Goal: Ask a question

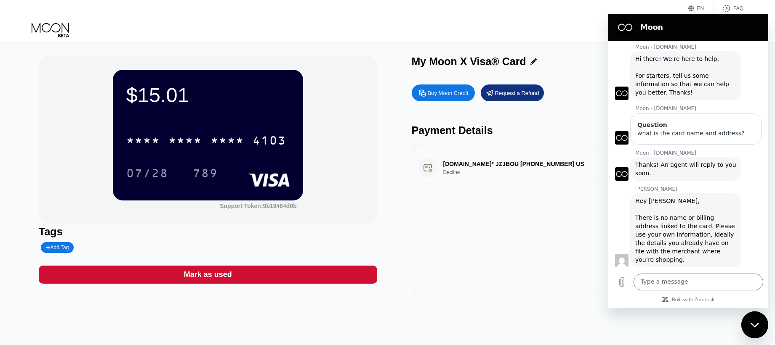
click at [698, 247] on div "Hey Horlla, There is no name or billing address linked to the card. Please use …" at bounding box center [685, 230] width 101 height 67
click at [687, 281] on textarea at bounding box center [698, 282] width 130 height 17
type textarea "okay"
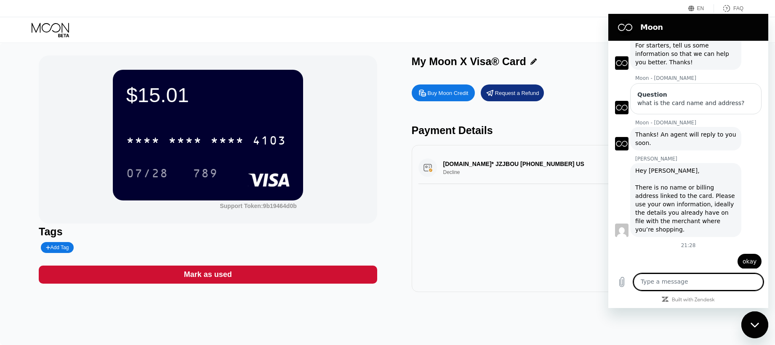
scroll to position [46, 0]
type textarea "but it does not work"
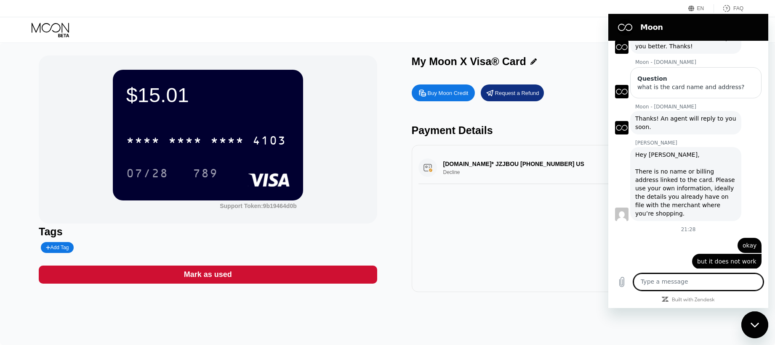
scroll to position [62, 0]
click at [499, 166] on div "NAME-CHEAP.COM* JZJBOU +13233752822 US Decline $10.00 Aug 22, 2025 8:35 PM" at bounding box center [580, 168] width 324 height 32
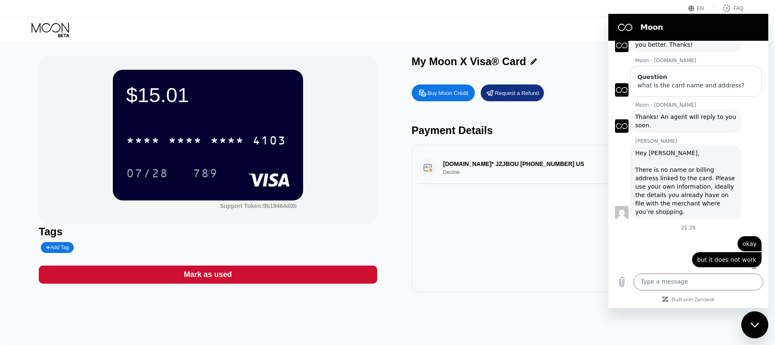
click at [499, 166] on div "NAME-CHEAP.COM* JZJBOU +13233752822 US Decline $10.00 Aug 22, 2025 8:35 PM" at bounding box center [580, 168] width 324 height 32
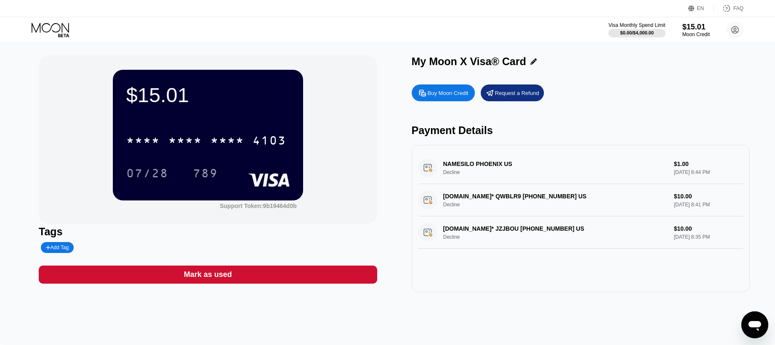
click at [507, 258] on div "NAMESILO PHOENIX [GEOGRAPHIC_DATA] Decline $1.00 [DATE] 8:44 PM [DOMAIN_NAME]* …" at bounding box center [581, 218] width 338 height 147
click at [765, 334] on div "Open messaging window" at bounding box center [754, 325] width 25 height 25
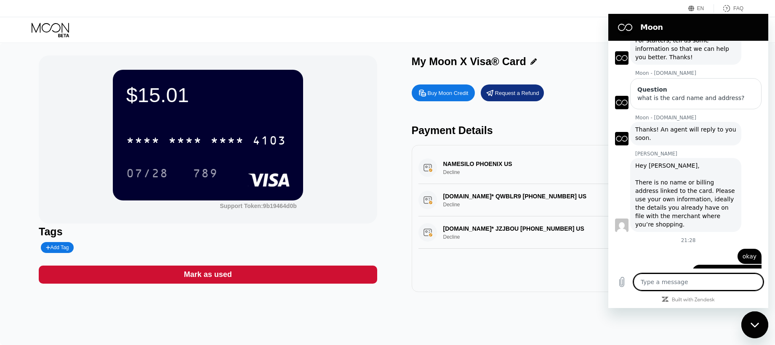
scroll to position [62, 0]
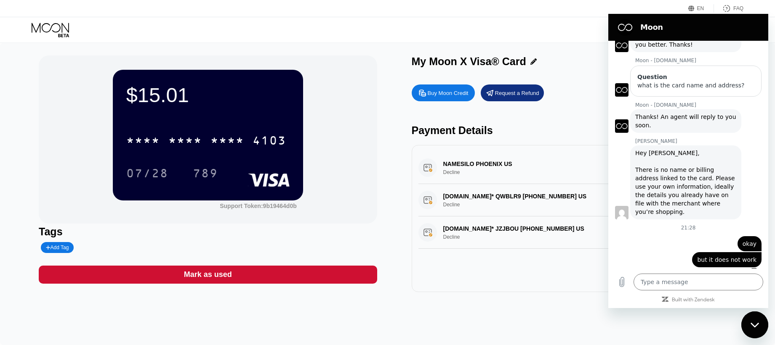
drag, startPoint x: 441, startPoint y: 162, endPoint x: 515, endPoint y: 237, distance: 105.0
click at [515, 237] on div "NAMESILO PHOENIX [GEOGRAPHIC_DATA] Decline $1.00 [DATE] 8:44 PM [DOMAIN_NAME]* …" at bounding box center [580, 200] width 324 height 97
drag, startPoint x: 587, startPoint y: 228, endPoint x: 446, endPoint y: 147, distance: 162.5
click at [446, 147] on div "NAMESILO PHOENIX [GEOGRAPHIC_DATA] Decline $1.00 [DATE] 8:44 PM [DOMAIN_NAME]* …" at bounding box center [581, 218] width 338 height 147
click at [445, 164] on div "NAMESILO PHOENIX [GEOGRAPHIC_DATA] Decline $1.00 [DATE] 8:44 PM" at bounding box center [580, 168] width 324 height 32
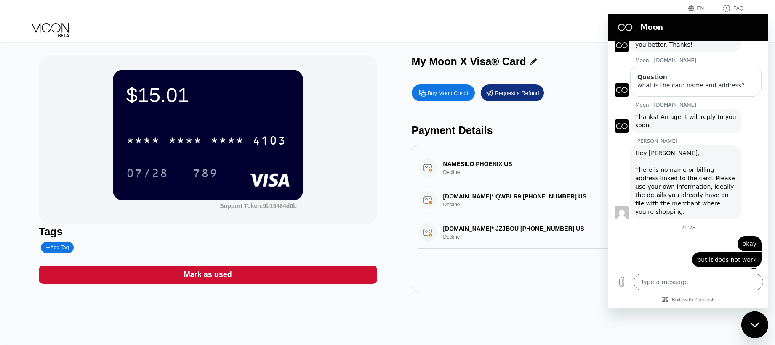
click at [445, 164] on div "NAMESILO PHOENIX [GEOGRAPHIC_DATA] Decline $1.00 [DATE] 8:44 PM" at bounding box center [580, 168] width 324 height 32
drag, startPoint x: 445, startPoint y: 164, endPoint x: 581, endPoint y: 252, distance: 161.9
click at [581, 252] on div "NAMESILO PHOENIX [GEOGRAPHIC_DATA] Decline $1.00 [DATE] 8:44 PM [DOMAIN_NAME]* …" at bounding box center [581, 218] width 338 height 147
click at [671, 281] on textarea at bounding box center [698, 282] width 130 height 17
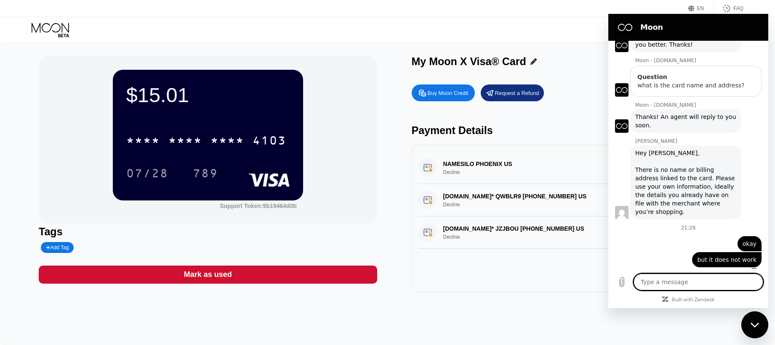
type textarea "i"
type textarea "x"
type textarea "i"
type textarea "x"
type textarea "i h"
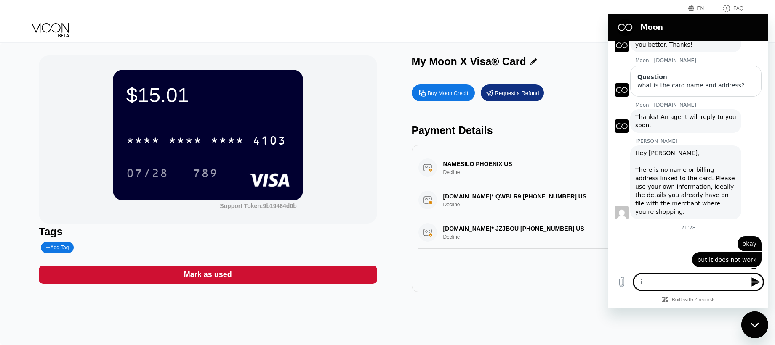
type textarea "x"
type textarea "i ha"
type textarea "x"
type textarea "i hav"
type textarea "x"
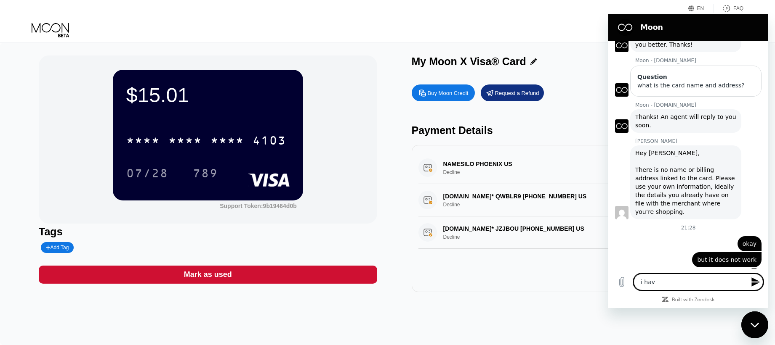
type textarea "i have"
type textarea "x"
type textarea "i have"
type textarea "x"
type textarea "i have t"
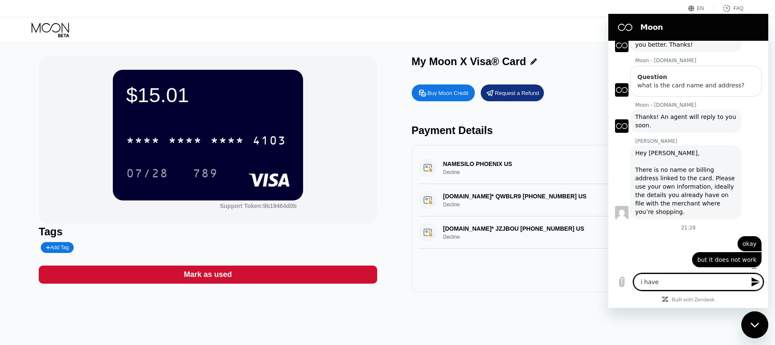
type textarea "x"
type textarea "i have tr"
type textarea "x"
type textarea "i have tri"
type textarea "x"
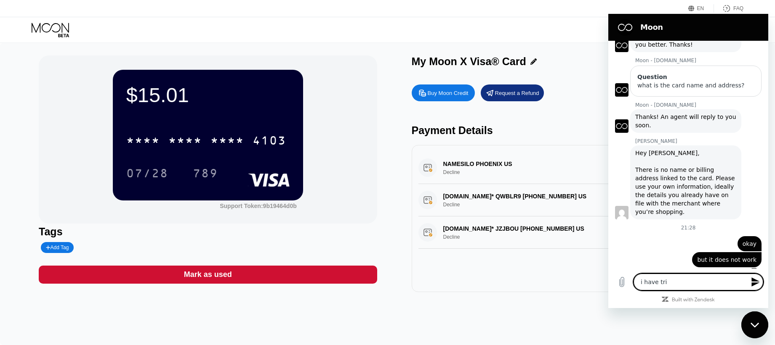
type textarea "i have trie"
type textarea "x"
type textarea "i have tried"
type textarea "x"
type textarea "i have tried"
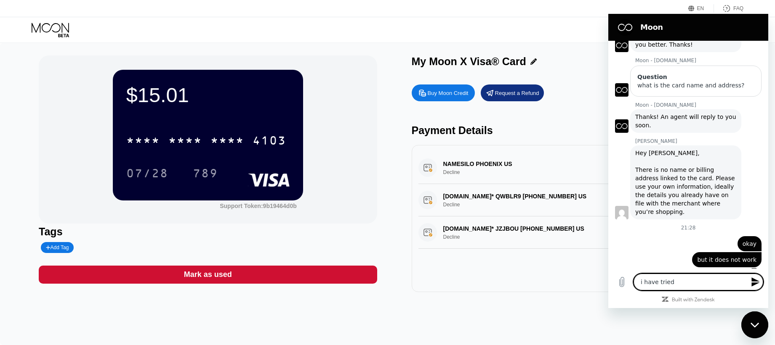
type textarea "x"
type textarea "i have tried w"
type textarea "x"
type textarea "i have tried wi"
type textarea "x"
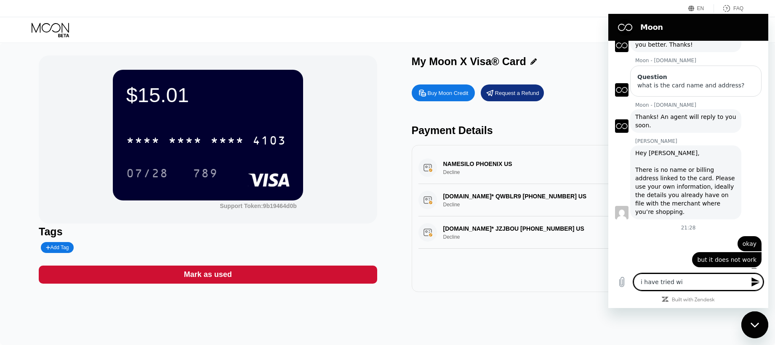
type textarea "i have tried wit"
type textarea "x"
type textarea "i have tried with"
type textarea "x"
type textarea "i have tried with"
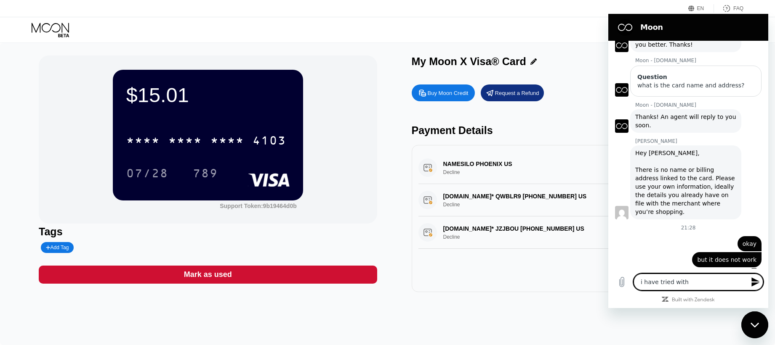
type textarea "x"
type textarea "i have tried with 2"
type textarea "x"
type textarea "i have tried with 2"
type textarea "x"
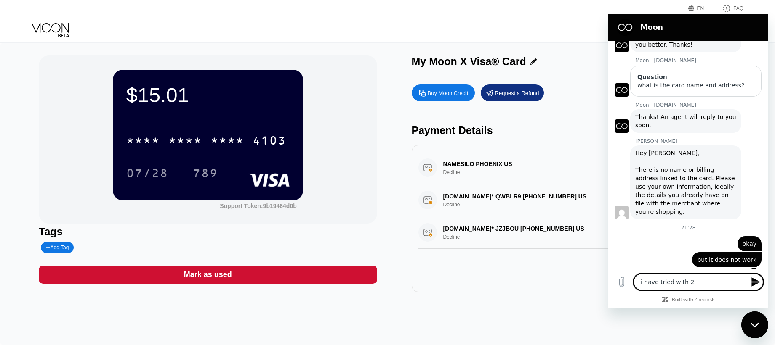
type textarea "i have tried with 2 d"
type textarea "x"
type textarea "i have tried with 2 di"
type textarea "x"
type textarea "i have tried with 2 dif"
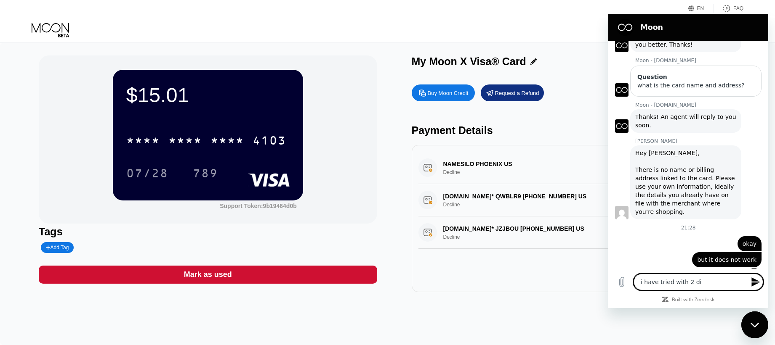
type textarea "x"
type textarea "i have tried with 2 diff"
type textarea "x"
type textarea "i have tried with 2 diffe"
type textarea "x"
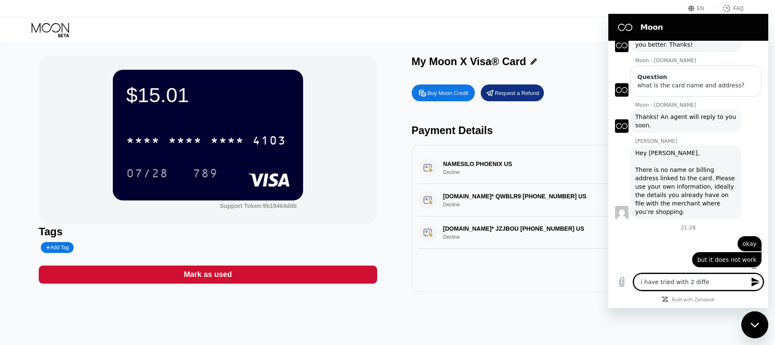
type textarea "i have tried with 2 differ"
type textarea "x"
type textarea "i have tried with 2 differn"
type textarea "x"
type textarea "i have tried with 2 differ"
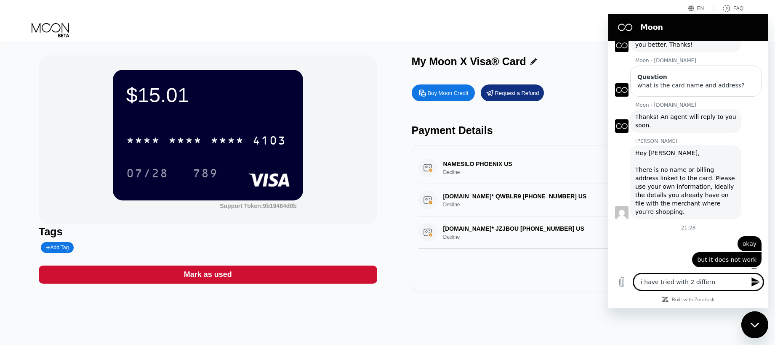
type textarea "x"
type textarea "i have tried with 2 differe"
type textarea "x"
type textarea "i have tried with 2 differen"
type textarea "x"
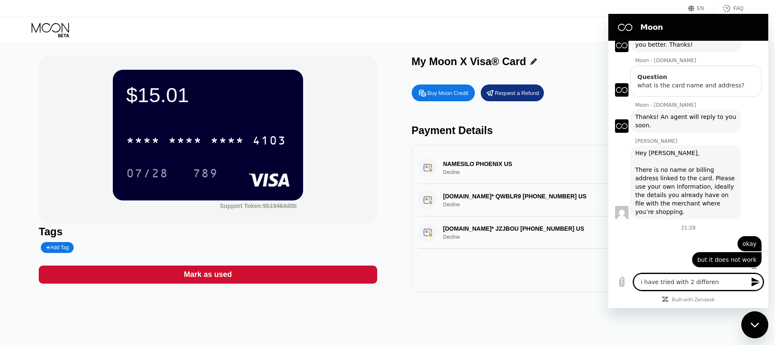
type textarea "i have tried with 2 different"
type textarea "x"
type textarea "i have tried with 2 different"
type textarea "x"
type textarea "i have tried with 2 different s"
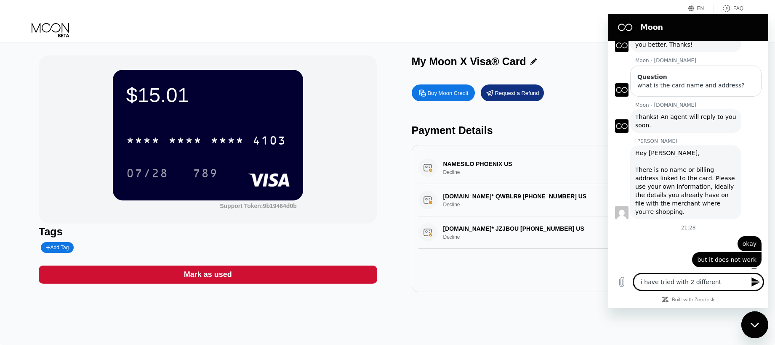
type textarea "x"
type textarea "i have tried with 2 different si"
type textarea "x"
type textarea "i have tried with 2 different sit"
type textarea "x"
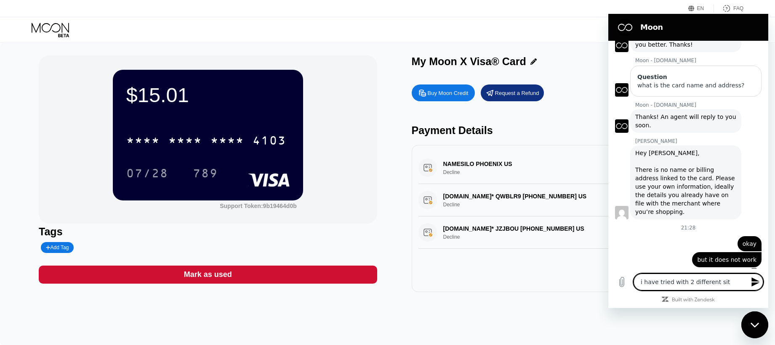
type textarea "i have tried with 2 different site"
type textarea "x"
type textarea "i have tried with 2 different site,"
type textarea "x"
type textarea "i have tried with 2 different site,"
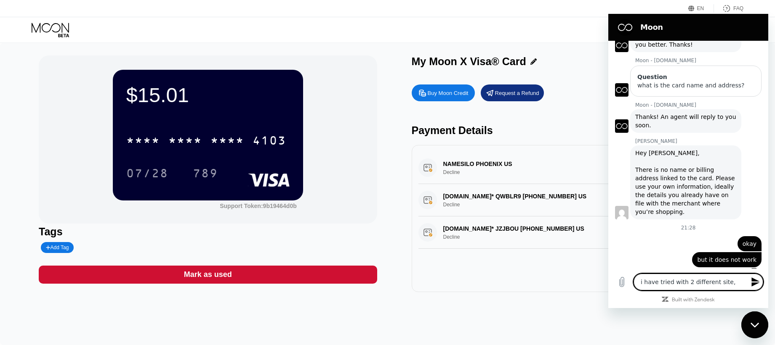
type textarea "x"
type textarea "i have tried with 2 different site, b"
type textarea "x"
type textarea "i have tried with 2 different site, bo"
type textarea "x"
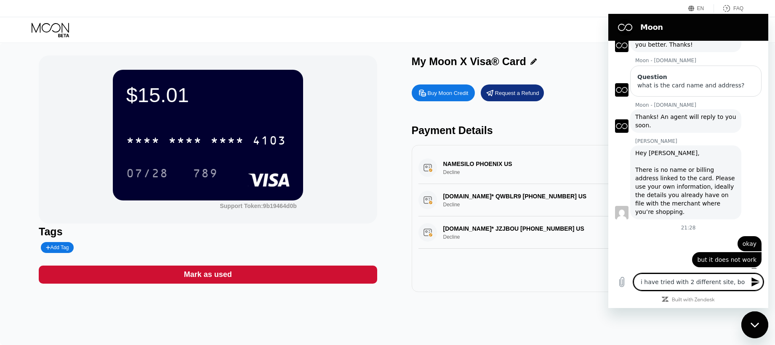
type textarea "i have tried with 2 different site, bot"
type textarea "x"
type textarea "i have tried with 2 different site, both"
type textarea "x"
type textarea "i have tried with 2 different site, both"
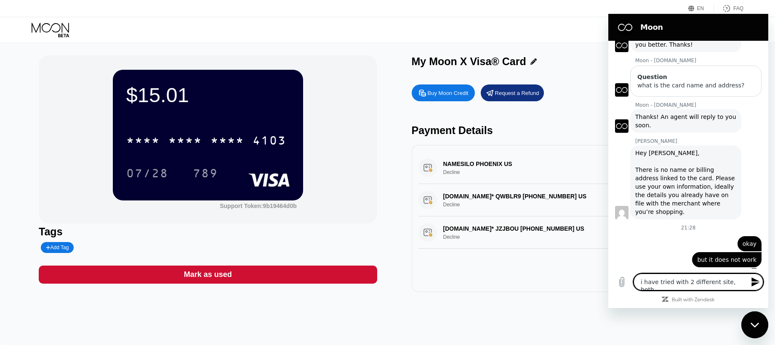
type textarea "x"
type textarea "i have tried with 2 different site, both d"
type textarea "x"
type textarea "i have tried with 2 different site, both de"
type textarea "x"
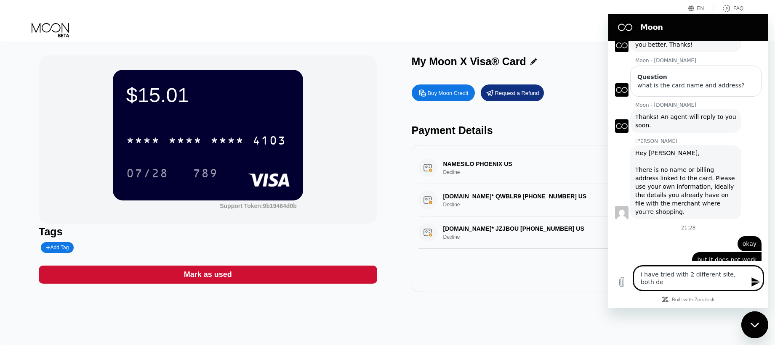
type textarea "i have tried with 2 different site, both dec"
type textarea "x"
type textarea "i have tried with 2 different site, both decl"
type textarea "x"
type textarea "i have tried with 2 different site, both decli"
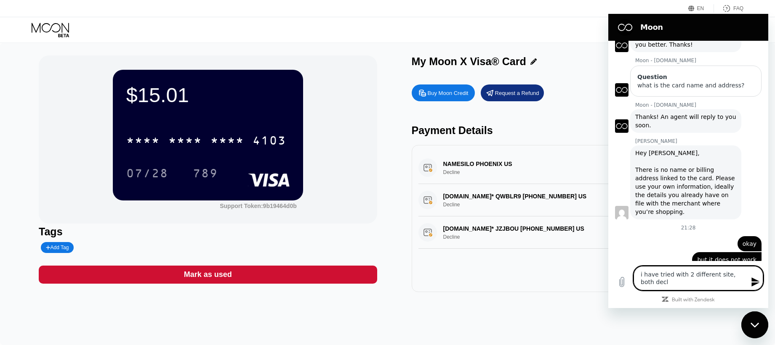
type textarea "x"
type textarea "i have tried with 2 different site, both declin"
type textarea "x"
type textarea "i have tried with 2 different site, both decline"
type textarea "x"
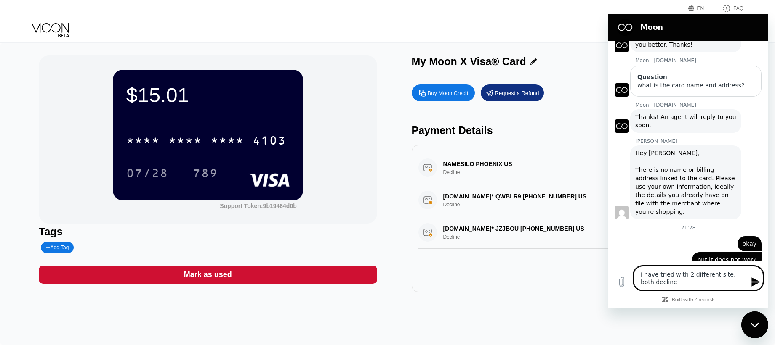
type textarea "i have tried with 2 different site, both declined"
type textarea "x"
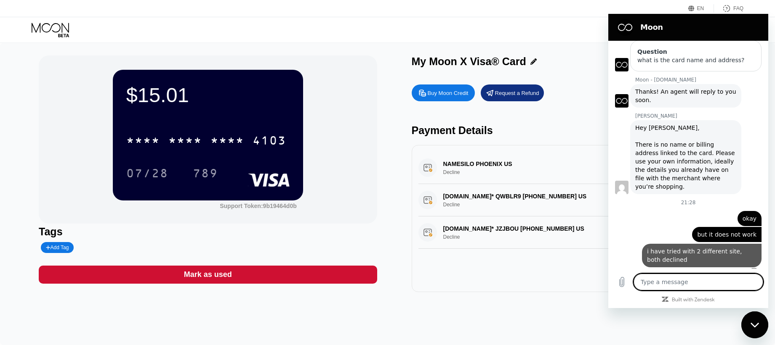
scroll to position [86, 0]
type textarea "x"
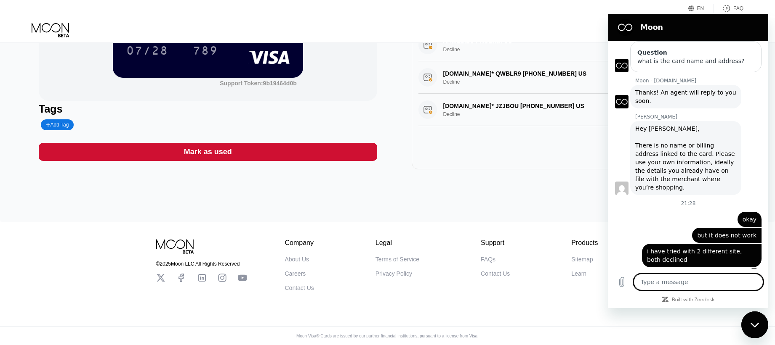
scroll to position [0, 0]
